Goal: Task Accomplishment & Management: Manage account settings

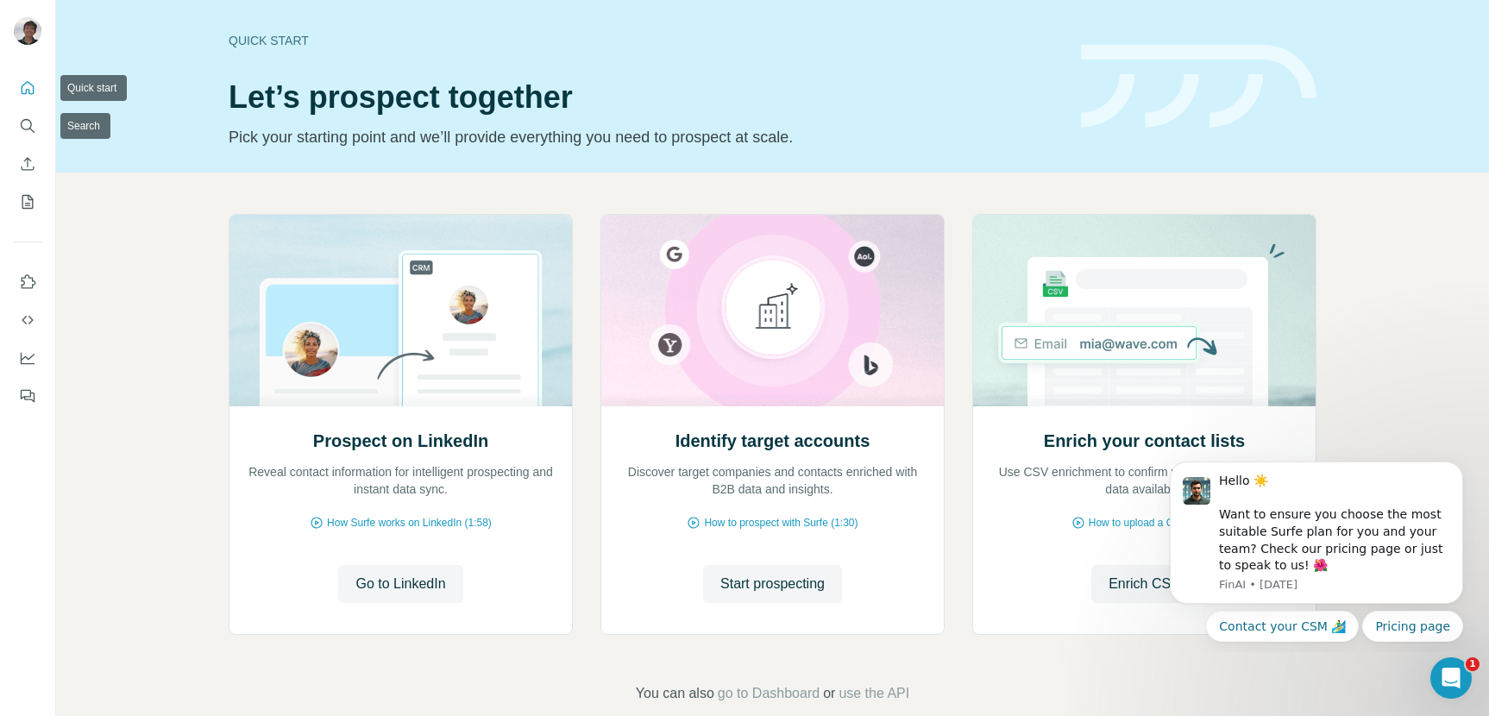
click at [29, 74] on button "Quick start" at bounding box center [28, 87] width 28 height 31
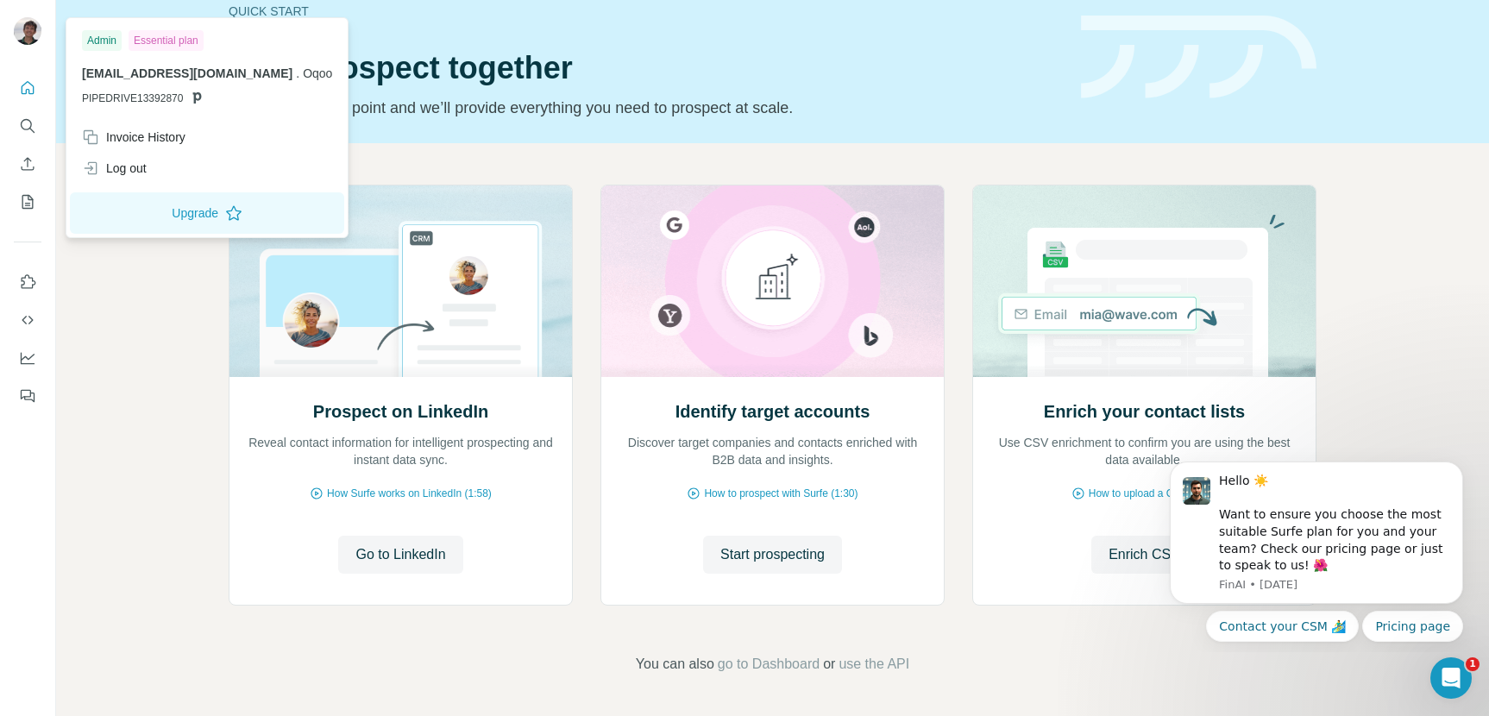
click at [32, 41] on img at bounding box center [28, 31] width 28 height 28
click at [98, 38] on div "Admin" at bounding box center [102, 40] width 40 height 21
click at [180, 41] on div "Essential plan" at bounding box center [166, 40] width 75 height 21
click at [127, 138] on div "Invoice History" at bounding box center [134, 137] width 104 height 17
click at [35, 36] on img at bounding box center [28, 31] width 28 height 28
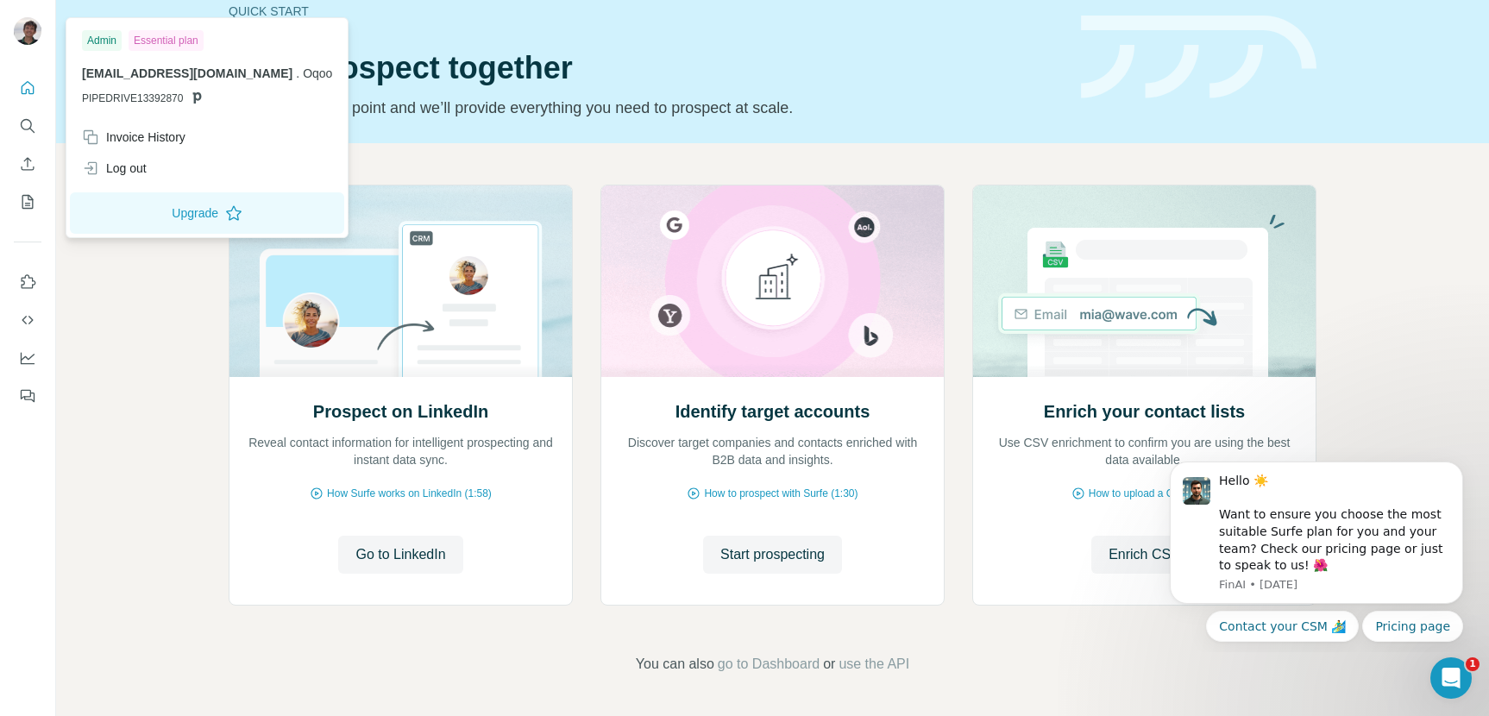
click at [111, 35] on div "Admin" at bounding box center [102, 40] width 40 height 21
click at [131, 76] on span "[EMAIL_ADDRESS][DOMAIN_NAME]" at bounding box center [187, 73] width 211 height 14
drag, startPoint x: 110, startPoint y: 100, endPoint x: 164, endPoint y: 100, distance: 54.4
click at [116, 99] on span "PIPEDRIVE13392870" at bounding box center [132, 99] width 101 height 16
click at [205, 96] on p "PIPEDRIVE13392870" at bounding box center [207, 99] width 250 height 16
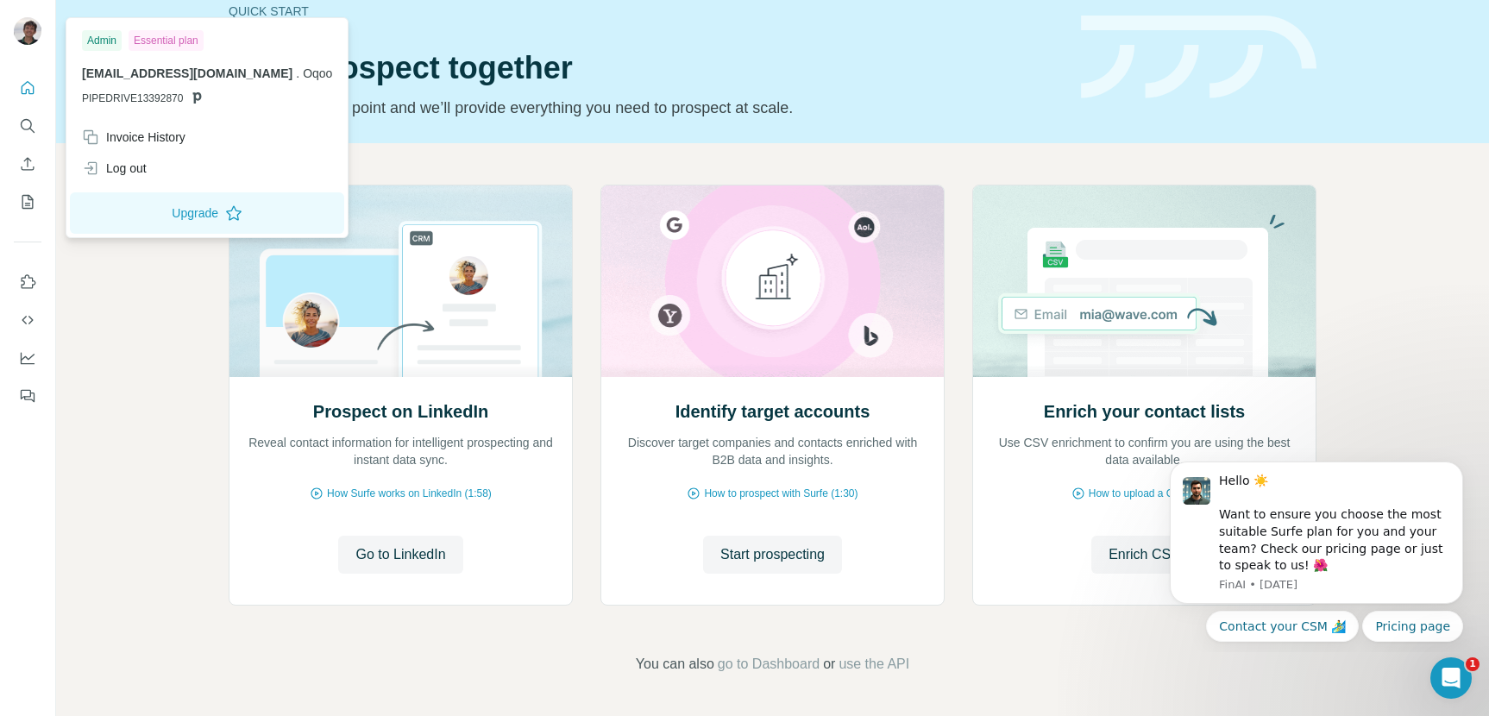
click at [199, 97] on icon at bounding box center [197, 97] width 9 height 11
drag, startPoint x: 158, startPoint y: 95, endPoint x: 115, endPoint y: 122, distance: 50.8
click at [148, 98] on span "PIPEDRIVE13392870" at bounding box center [132, 99] width 101 height 16
click at [175, 217] on button "Upgrade" at bounding box center [207, 212] width 274 height 41
